Goal: Transaction & Acquisition: Purchase product/service

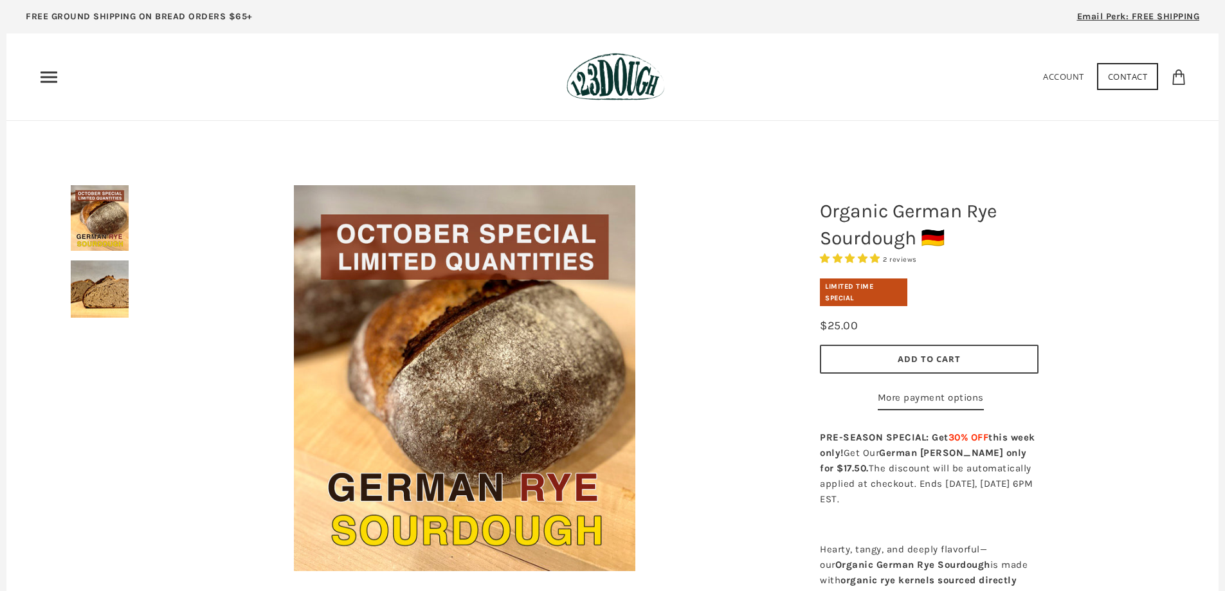
click at [46, 75] on icon "Primary" at bounding box center [49, 77] width 21 height 21
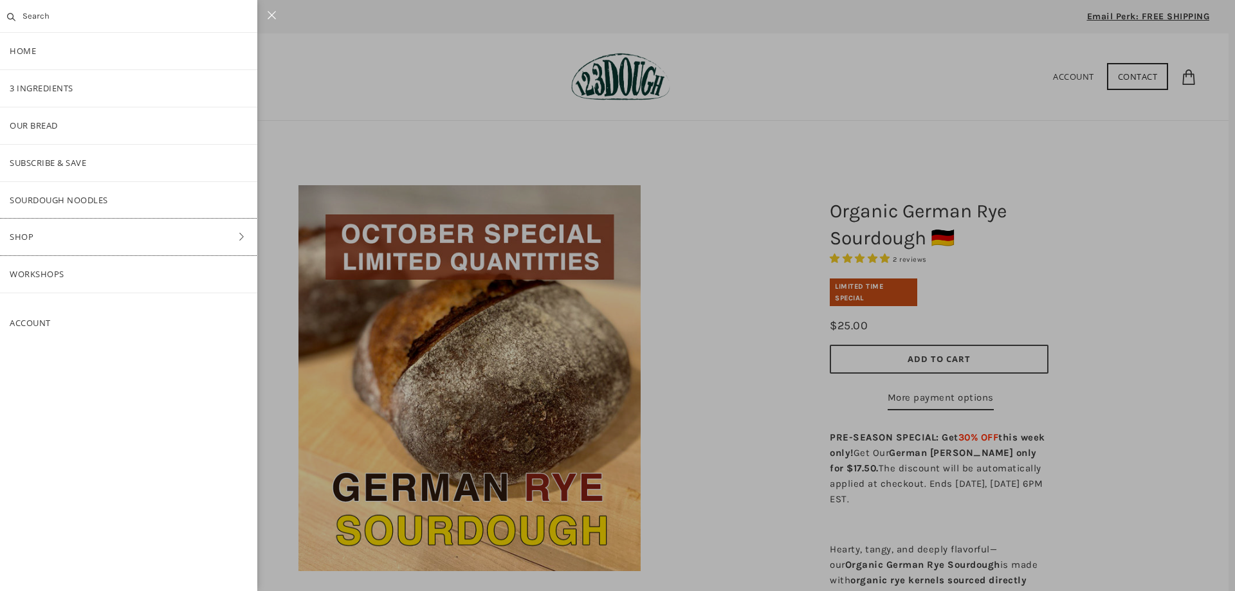
click at [53, 234] on link "Shop" at bounding box center [128, 237] width 257 height 37
click at [59, 158] on link "Bread" at bounding box center [128, 163] width 257 height 37
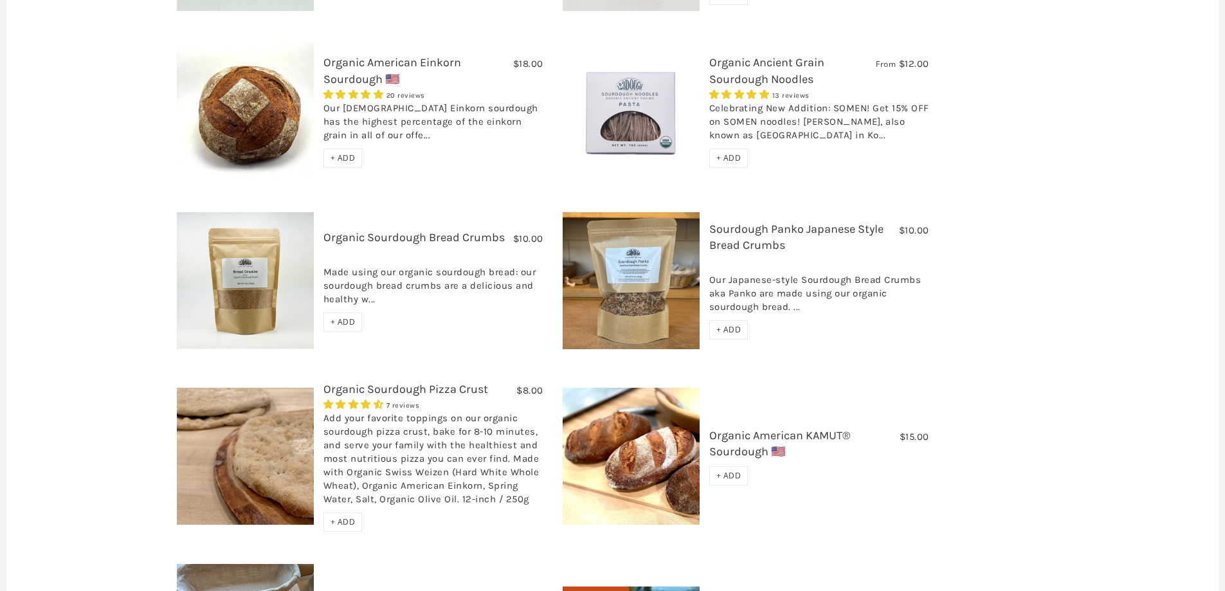
scroll to position [1201, 0]
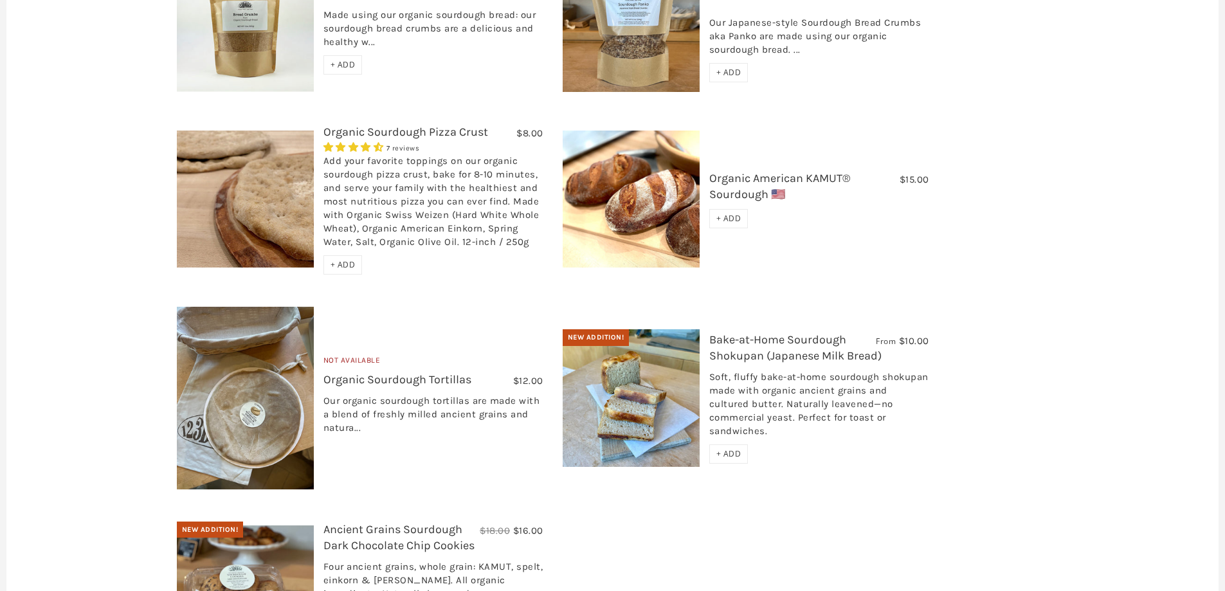
click at [806, 332] on link "Bake-at-Home Sourdough Shokupan (Japanese Milk Bread)" at bounding box center [795, 347] width 172 height 30
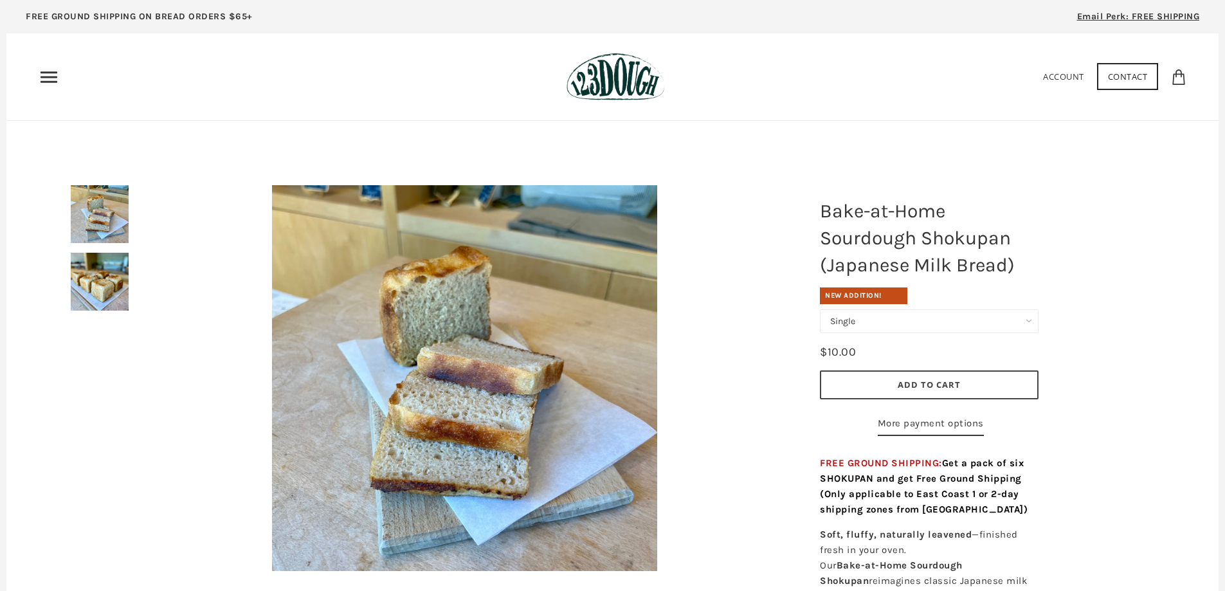
click at [872, 325] on select "Single Set of 6" at bounding box center [929, 321] width 219 height 24
select select "Set of 6"
click at [820, 309] on select "Single Set of 6" at bounding box center [929, 321] width 219 height 24
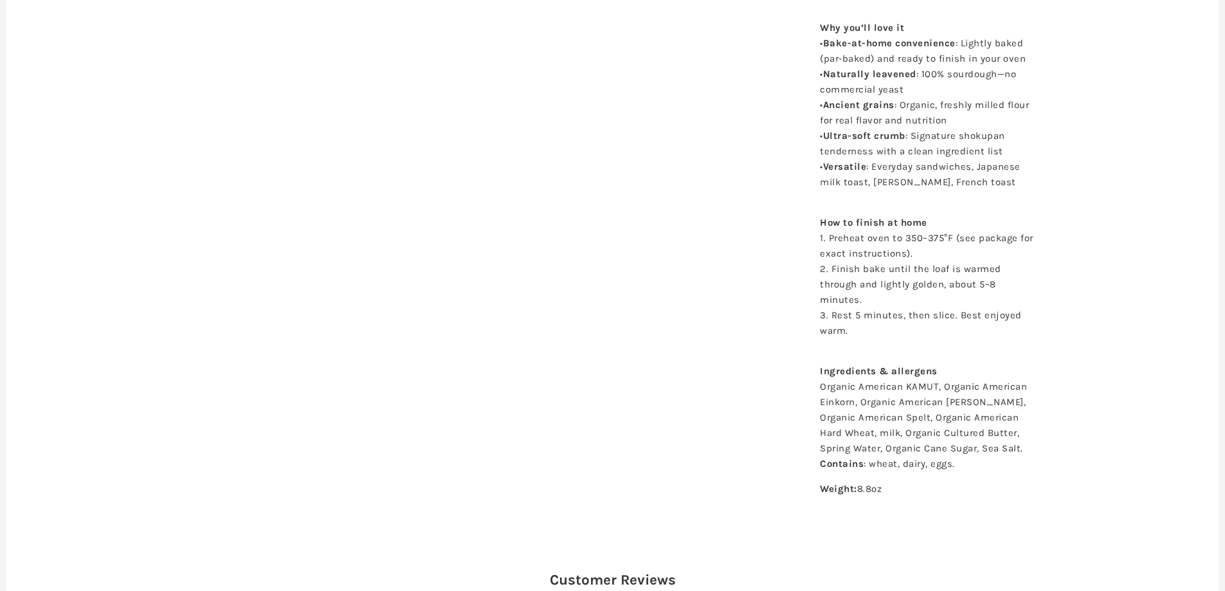
scroll to position [172, 0]
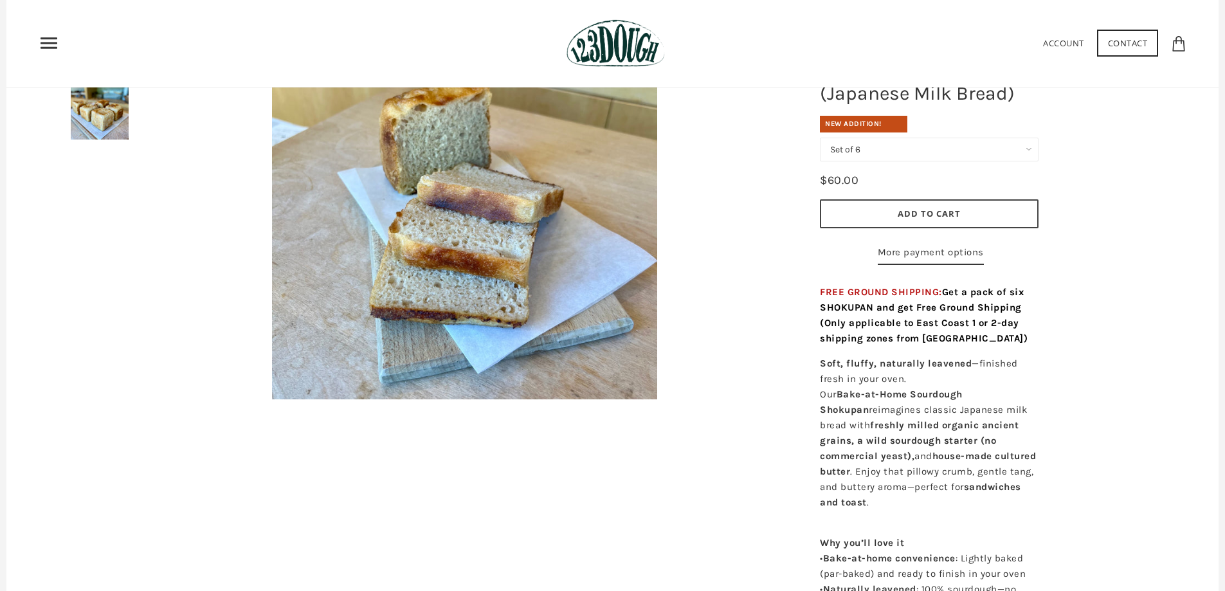
click at [875, 249] on shop-pay-wallet-button at bounding box center [876, 252] width 3 height 12
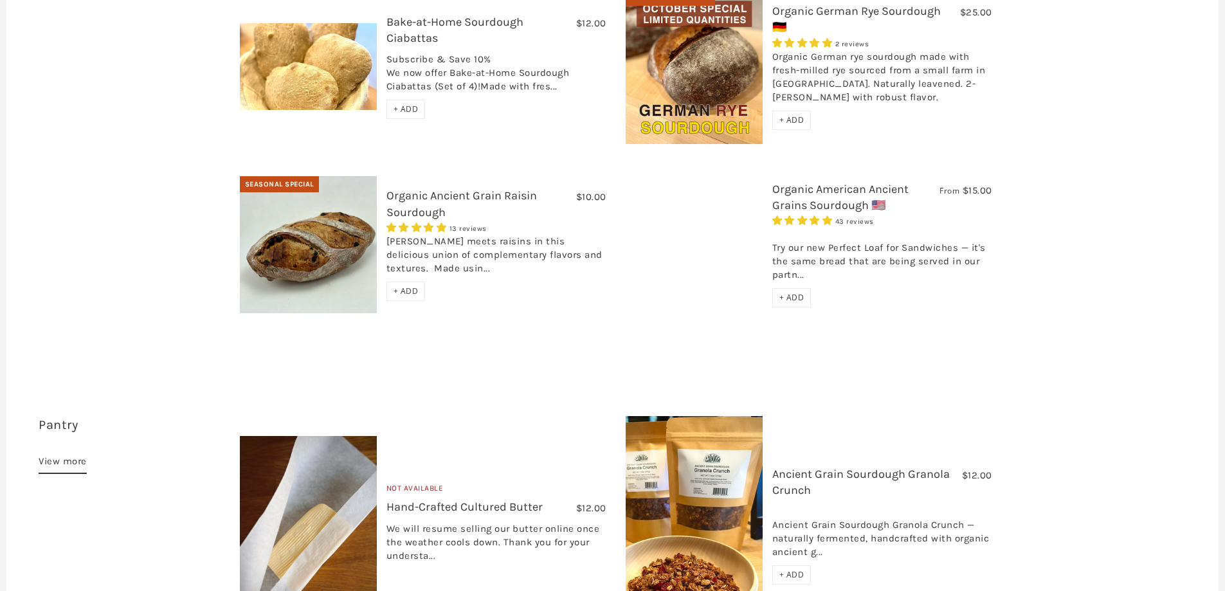
scroll to position [772, 0]
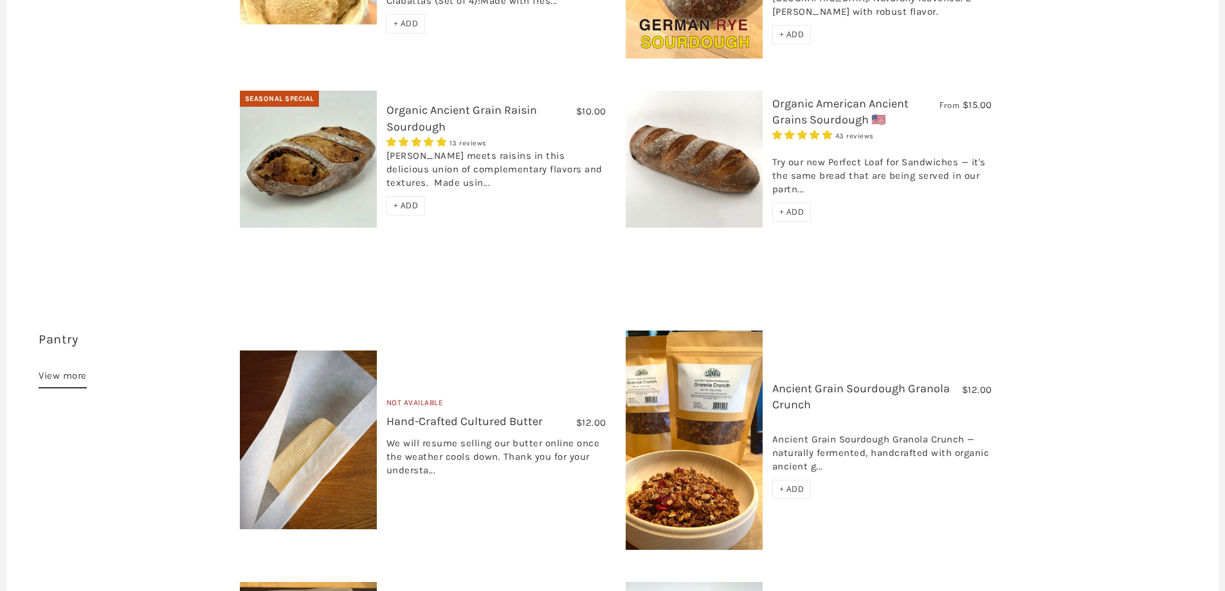
click at [801, 381] on link "Ancient Grain Sourdough Granola Crunch" at bounding box center [860, 396] width 177 height 30
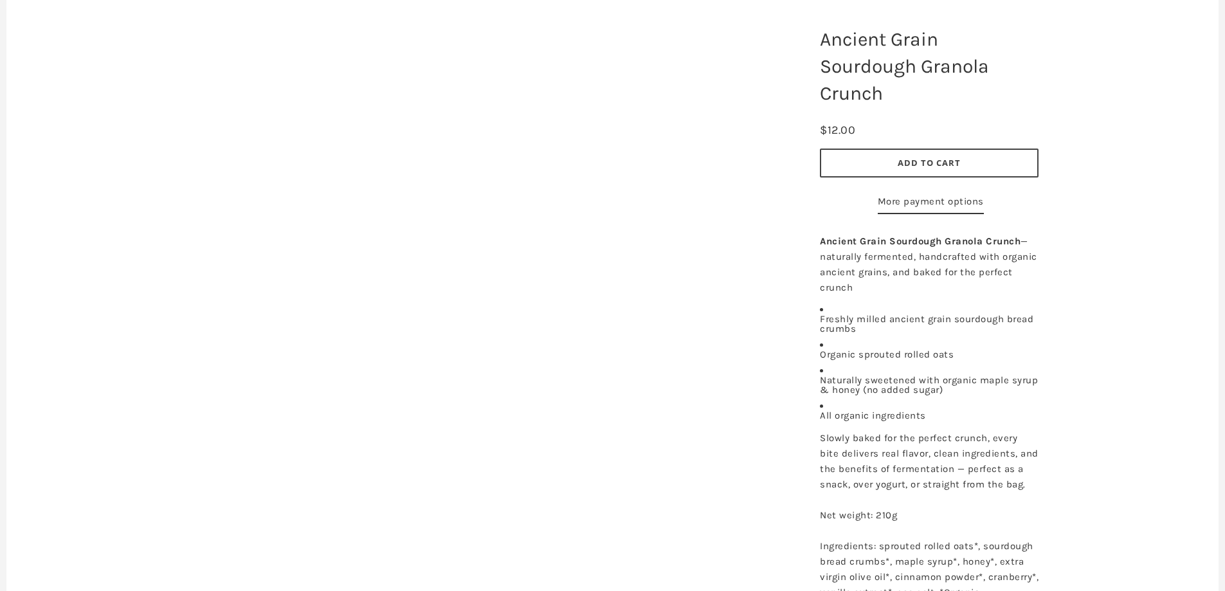
scroll to position [257, 0]
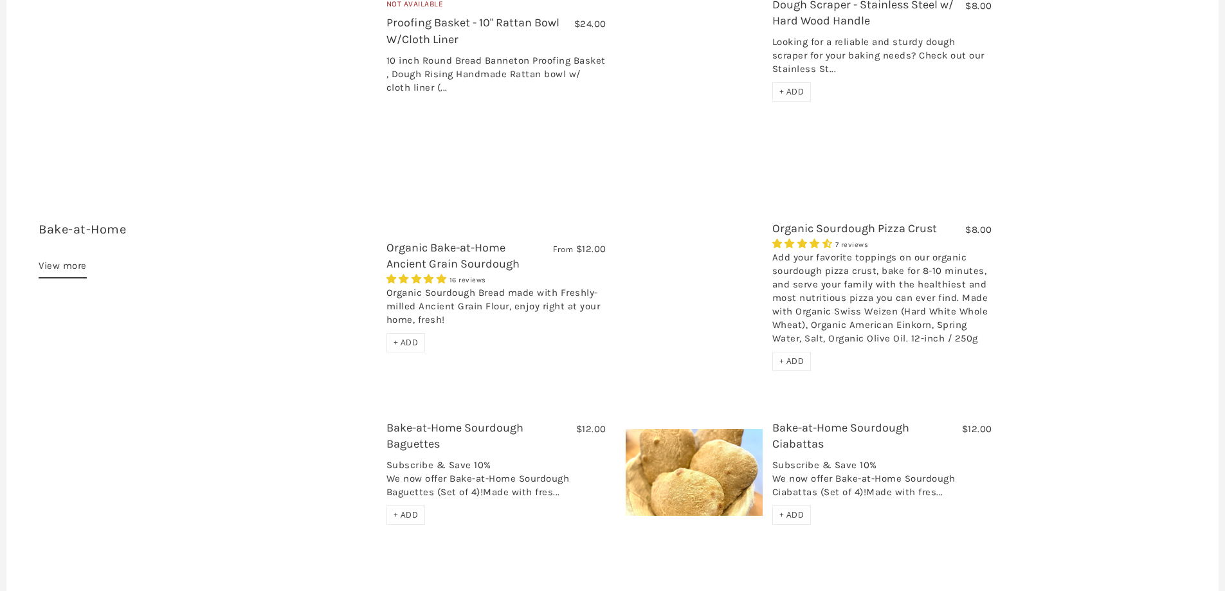
scroll to position [2315, 0]
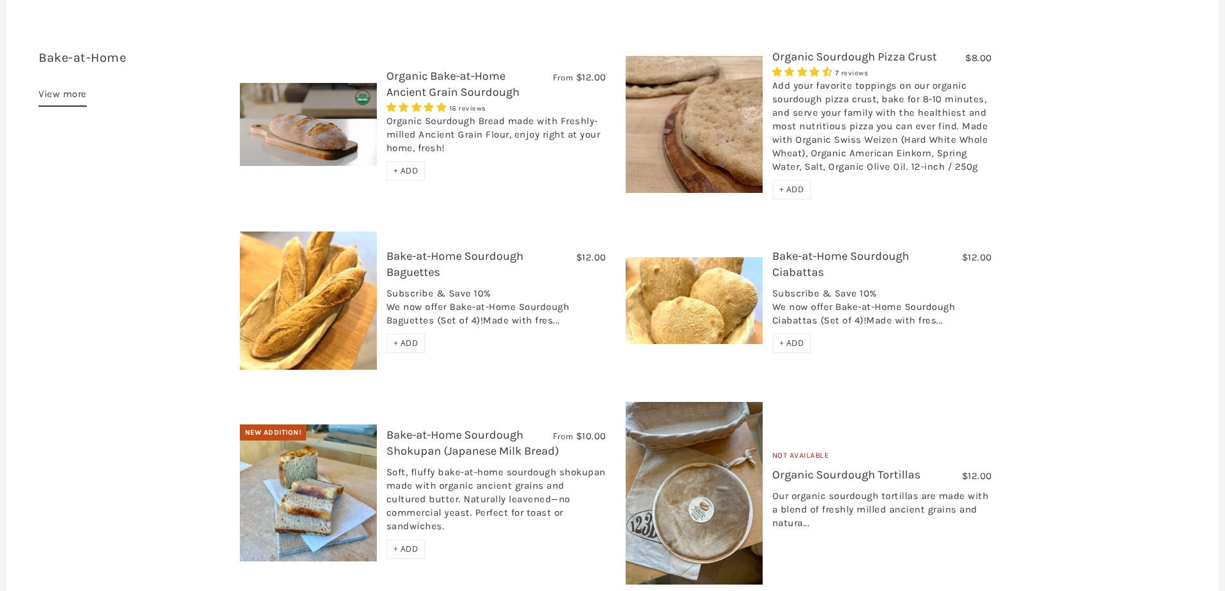
click at [871, 468] on link "Organic Sourdough Tortillas" at bounding box center [846, 475] width 148 height 14
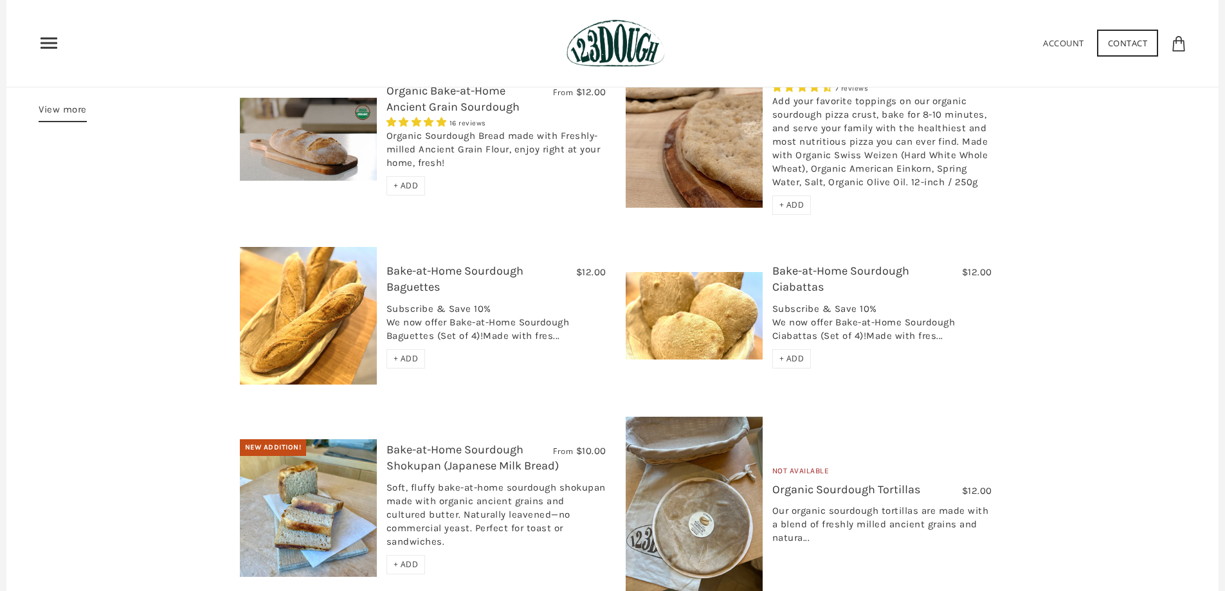
scroll to position [2129, 0]
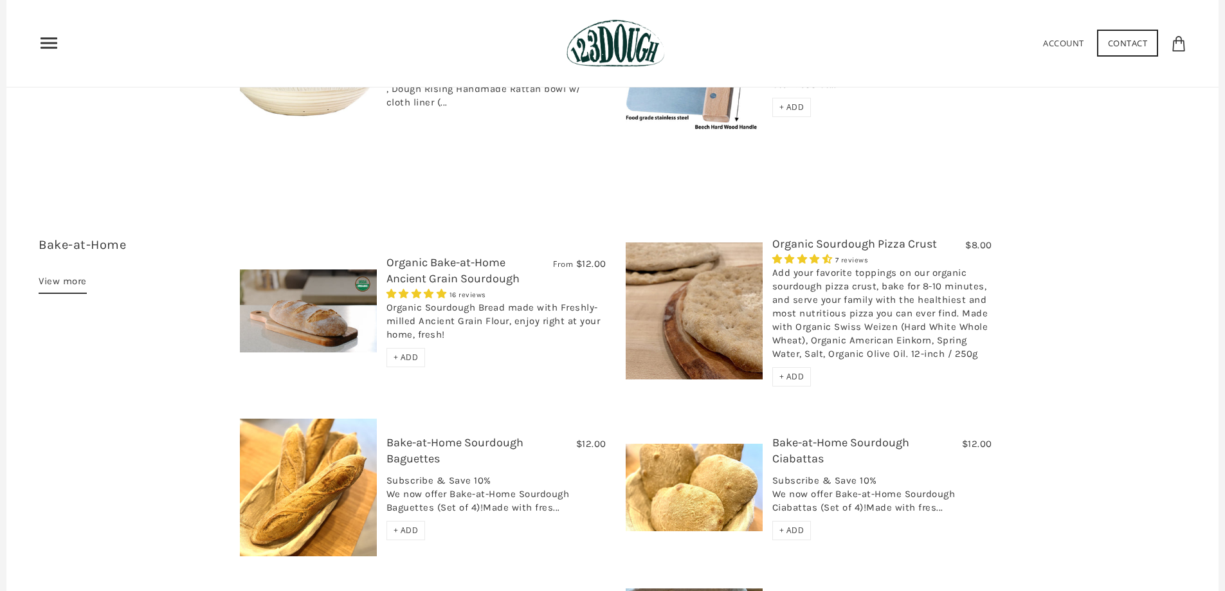
click at [801, 237] on link "Organic Sourdough Pizza Crust" at bounding box center [854, 244] width 165 height 14
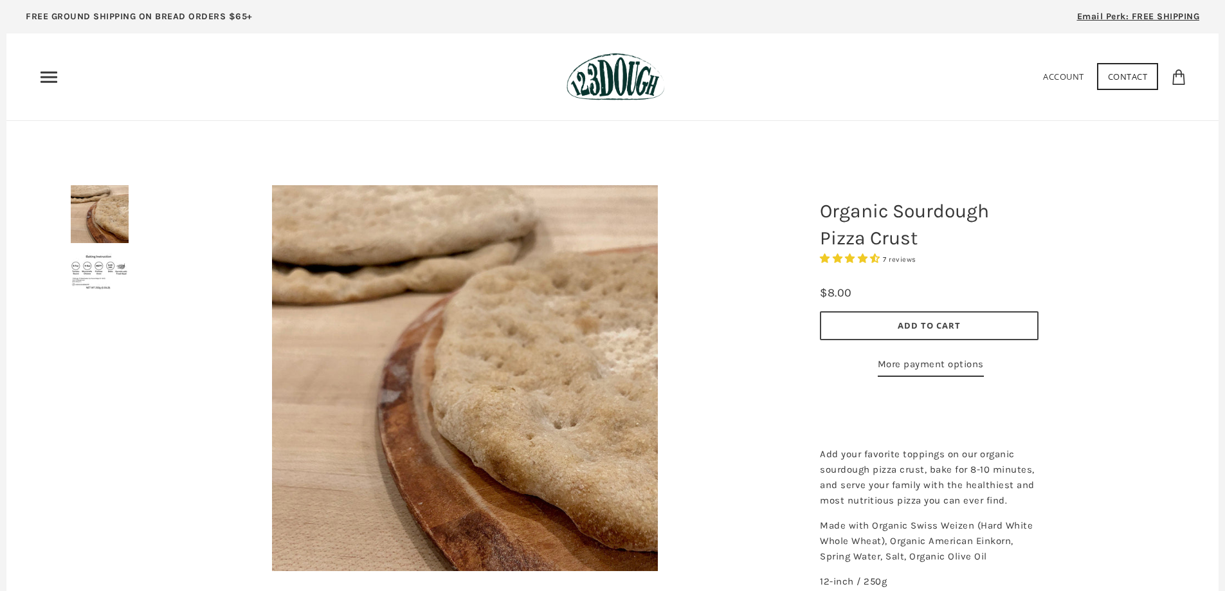
click at [873, 329] on button "Add to Cart" at bounding box center [929, 325] width 219 height 29
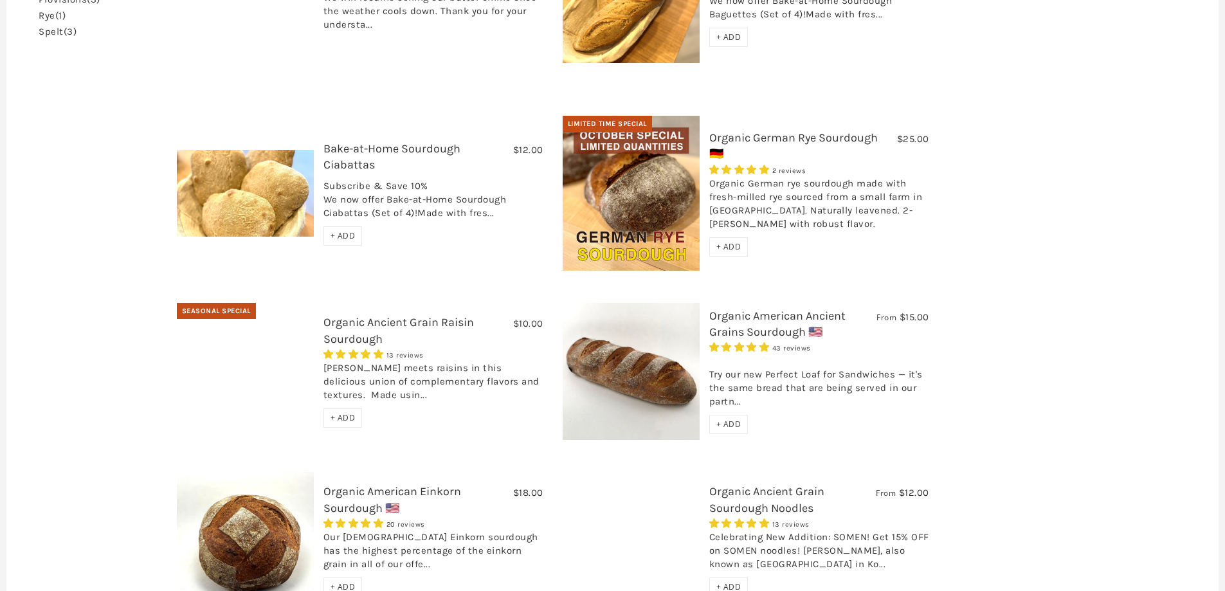
scroll to position [1029, 0]
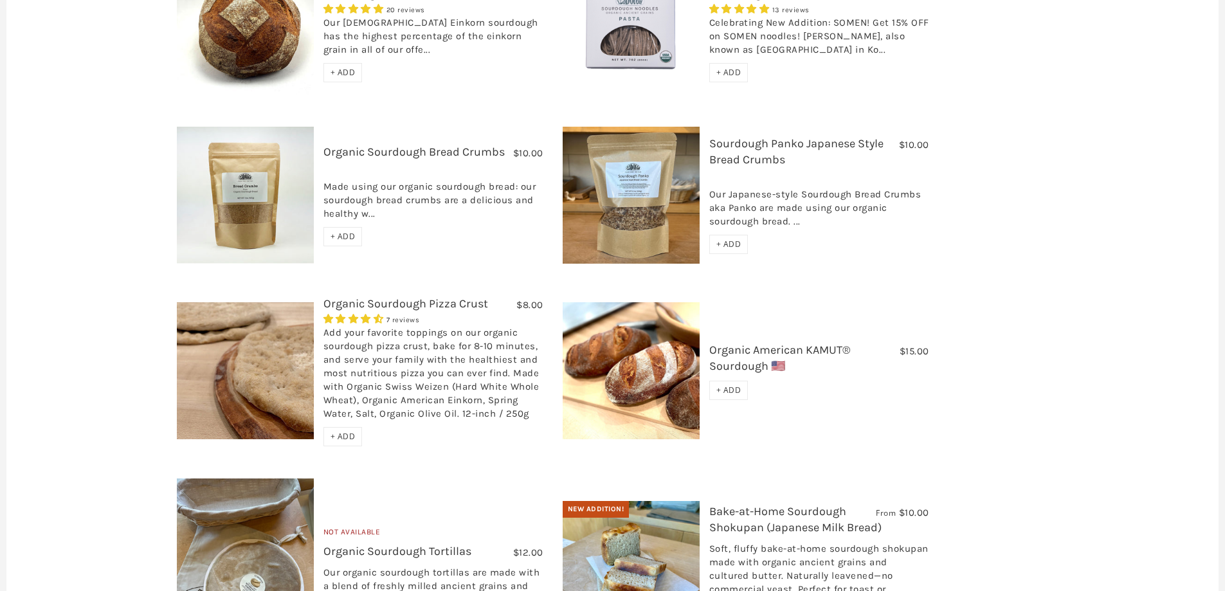
click at [782, 504] on link "Bake-at-Home Sourdough Shokupan (Japanese Milk Bread)" at bounding box center [795, 519] width 172 height 30
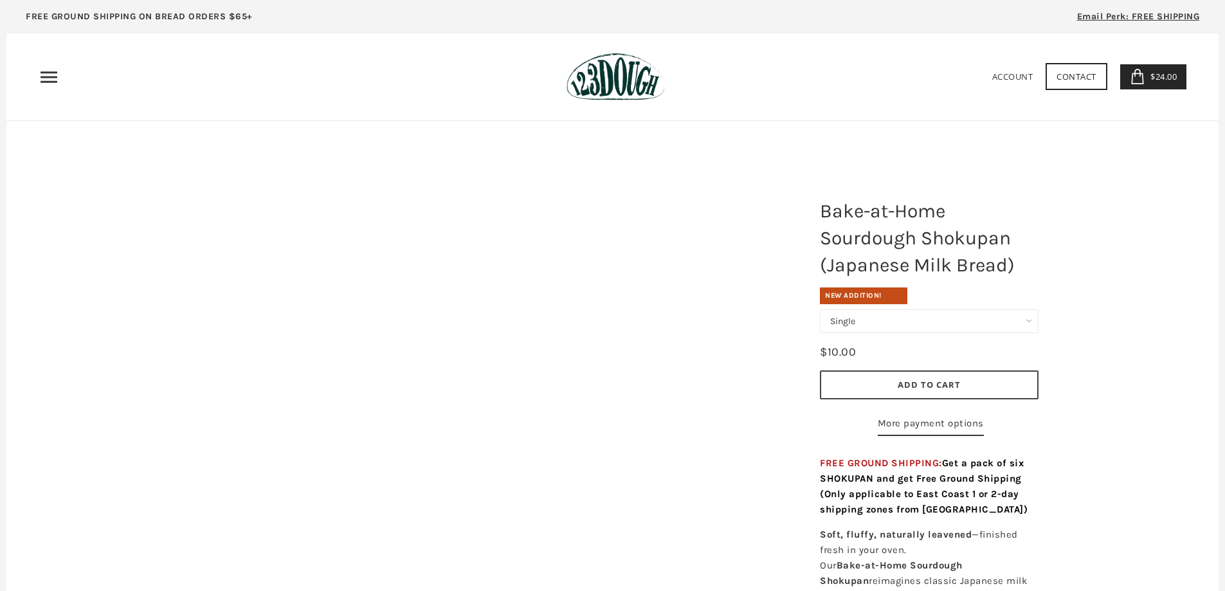
click at [878, 318] on select "Single Set of 6" at bounding box center [929, 321] width 219 height 24
select select "Set of 6"
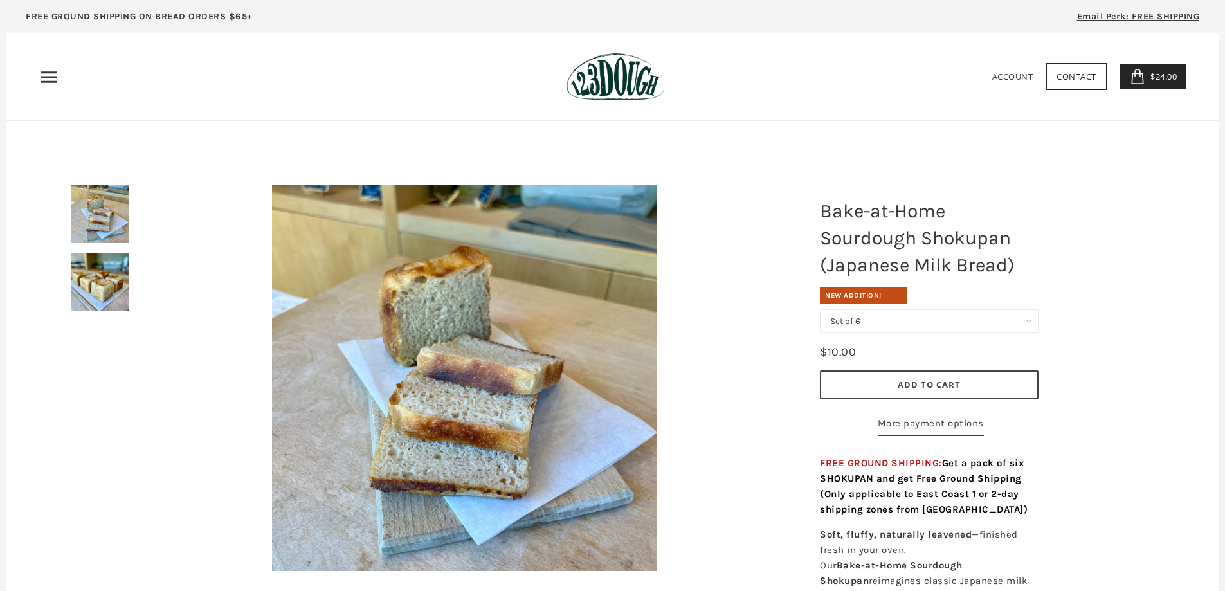
click at [820, 309] on select "Single Set of 6" at bounding box center [929, 321] width 219 height 24
click at [873, 388] on button "Add to Cart" at bounding box center [929, 384] width 219 height 29
